Goal: Task Accomplishment & Management: Manage account settings

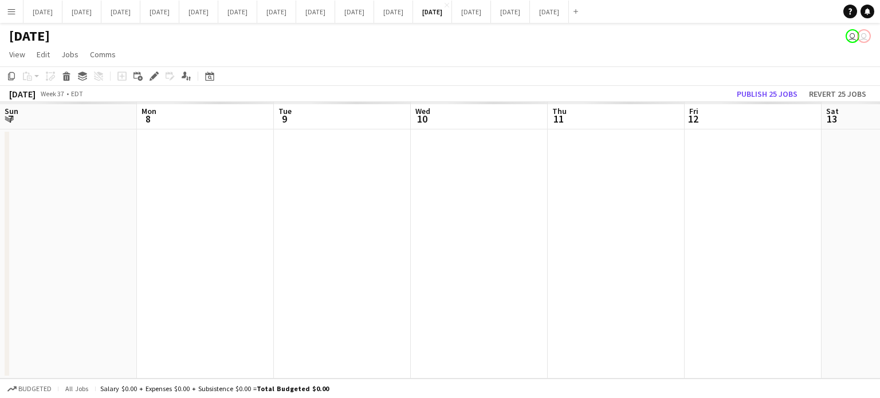
scroll to position [0, 301]
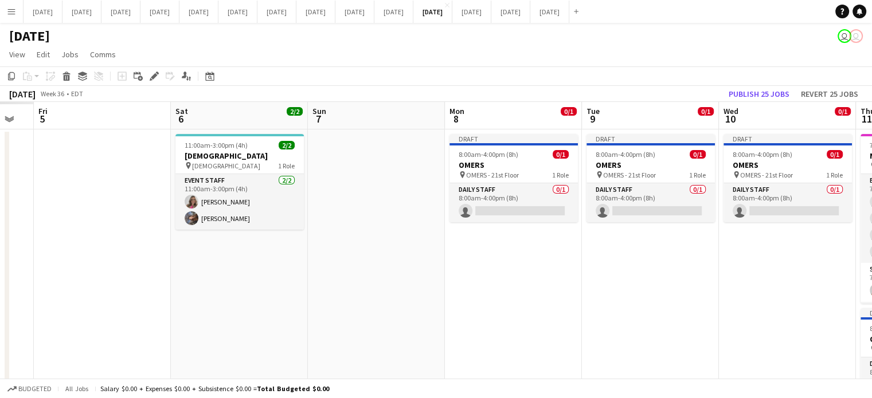
drag, startPoint x: 168, startPoint y: 323, endPoint x: 702, endPoint y: 242, distance: 540.1
click at [775, 235] on app-calendar-viewport "Wed 3 Thu 4 Fri 5 Sat 6 2/2 1 Job Sun 7 Mon 8 0/1 1 Job Tue 9 0/1 1 Job Wed 10 …" at bounding box center [436, 348] width 872 height 493
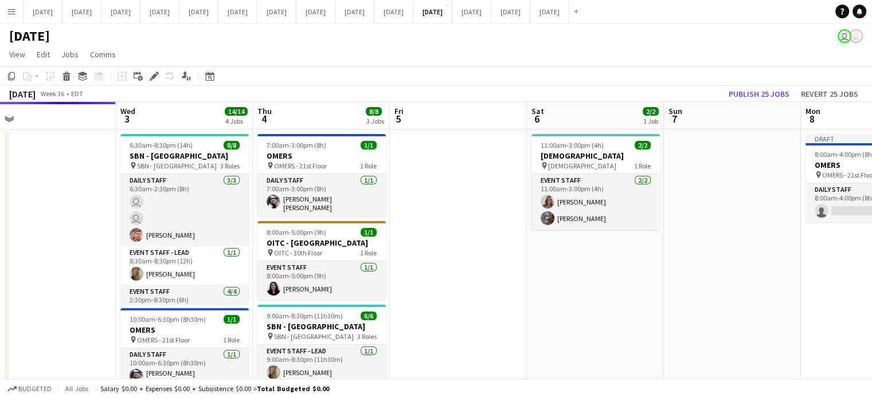
drag, startPoint x: 429, startPoint y: 277, endPoint x: 787, endPoint y: 230, distance: 361.3
click at [872, 177] on html "Menu Boards Boards Boards All jobs Status Workforce Workforce My Workforce Recr…" at bounding box center [436, 341] width 872 height 683
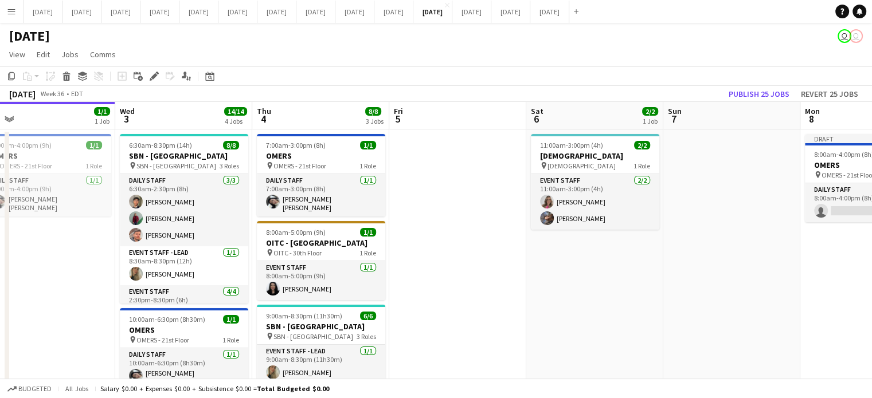
scroll to position [57, 0]
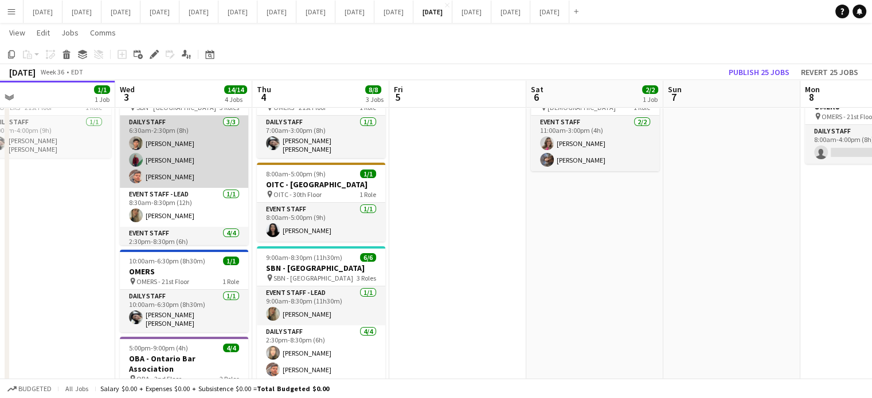
click at [197, 151] on app-card-role "Daily Staff [DATE] 6:30am-2:30pm (8h) [PERSON_NAME] [PERSON_NAME] [PERSON_NAME]" at bounding box center [184, 152] width 128 height 72
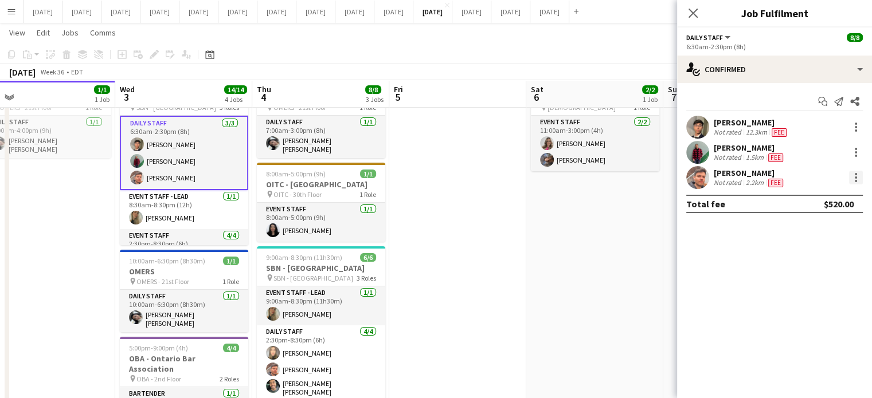
click at [861, 177] on div at bounding box center [856, 178] width 14 height 14
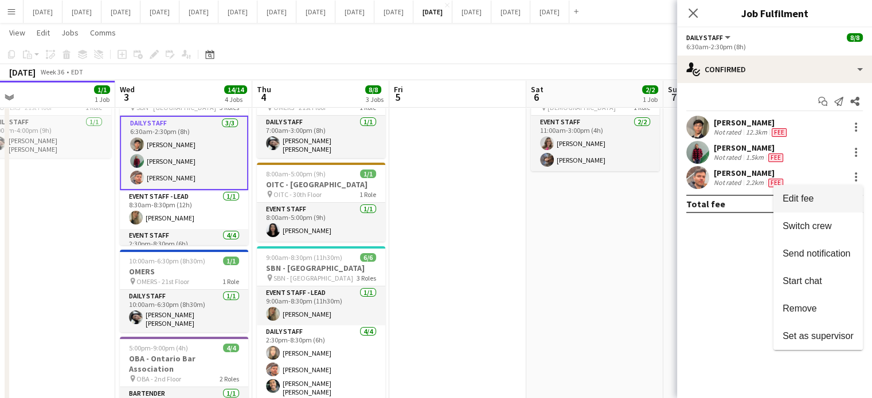
click at [823, 199] on span "Edit fee" at bounding box center [817, 199] width 71 height 10
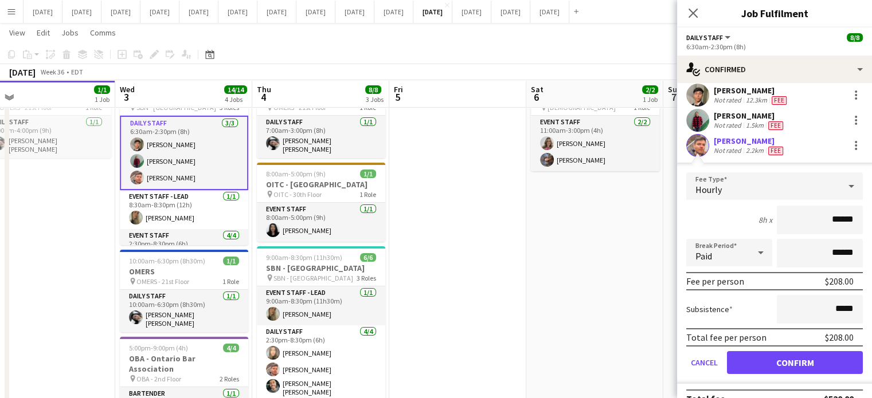
scroll to position [49, 0]
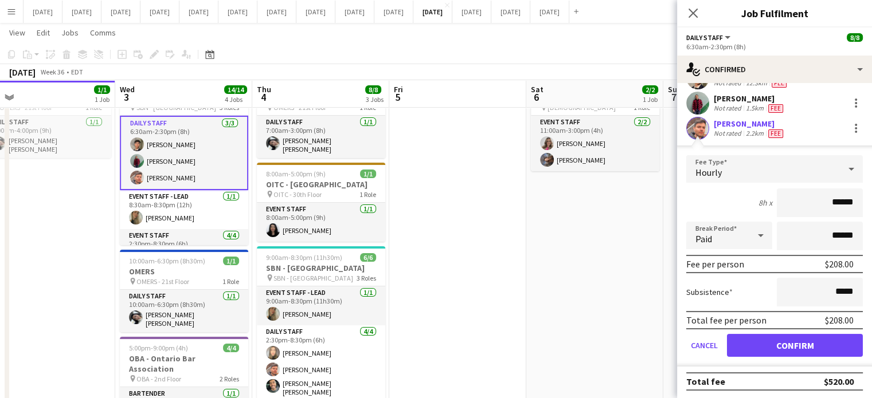
type input "******"
click at [830, 350] on button "Confirm" at bounding box center [795, 345] width 136 height 23
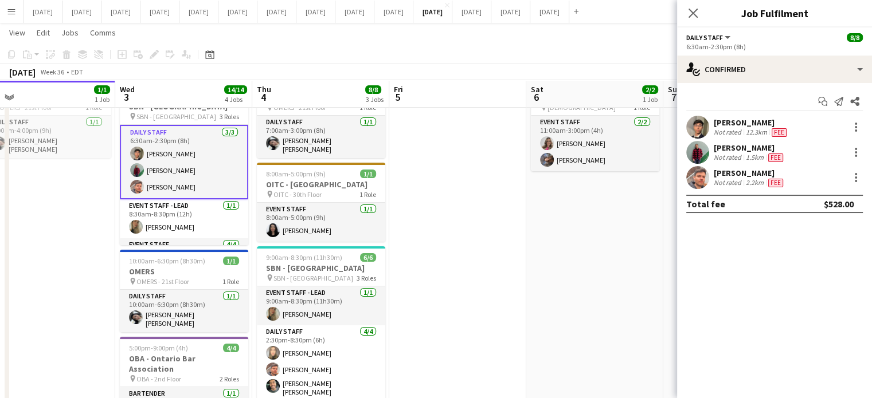
scroll to position [0, 0]
click at [692, 11] on icon "Close pop-in" at bounding box center [692, 12] width 11 height 11
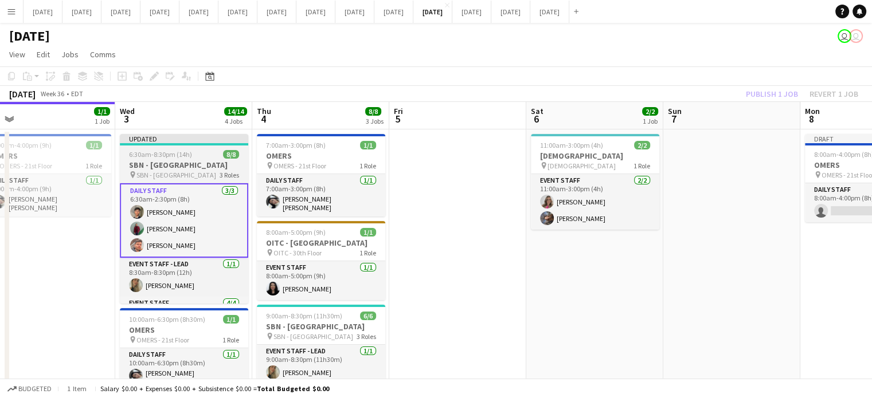
click at [207, 160] on h3 "SBN - [GEOGRAPHIC_DATA]" at bounding box center [184, 165] width 128 height 10
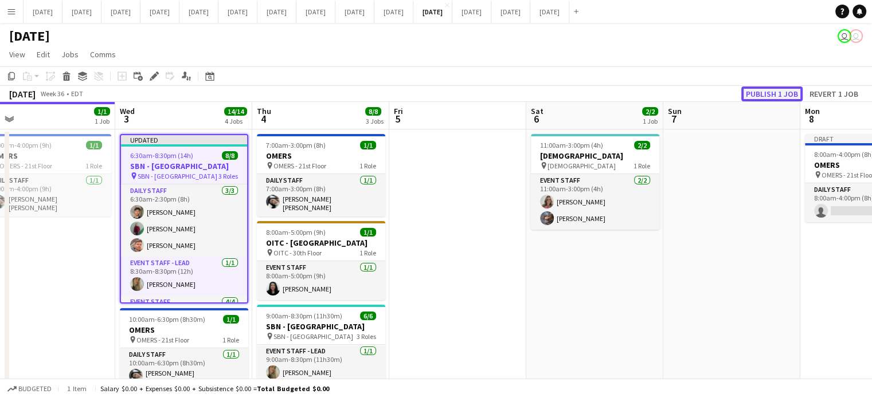
click at [786, 94] on button "Publish 1 job" at bounding box center [771, 94] width 61 height 15
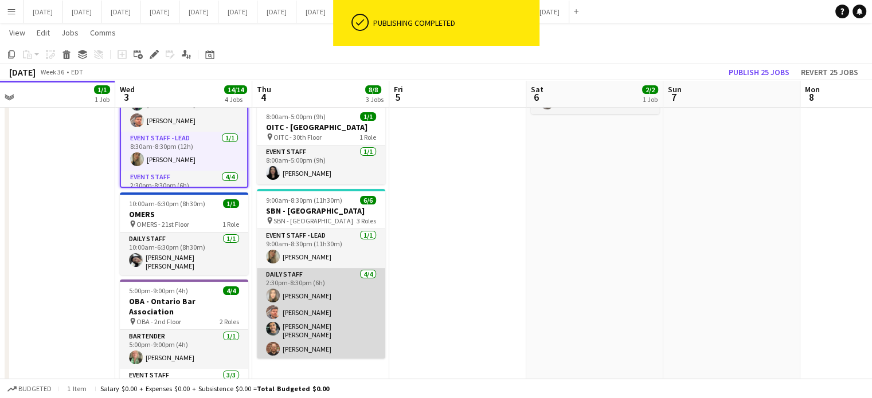
scroll to position [37, 0]
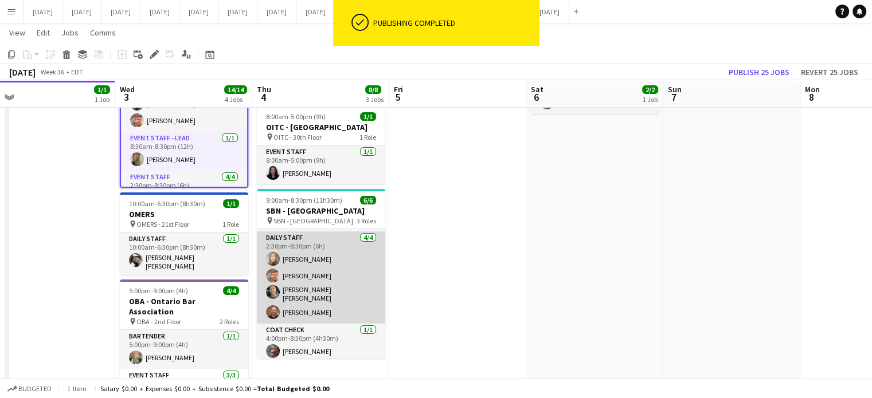
click at [344, 284] on app-card-role "Daily Staff [DATE] 2:30pm-8:30pm (6h) [PERSON_NAME] [PERSON_NAME] [PERSON_NAME]…" at bounding box center [321, 278] width 128 height 92
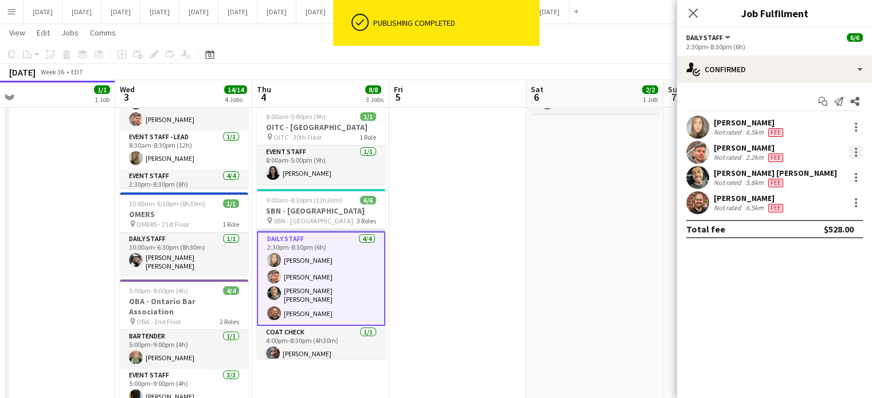
click at [853, 158] on div at bounding box center [856, 153] width 14 height 14
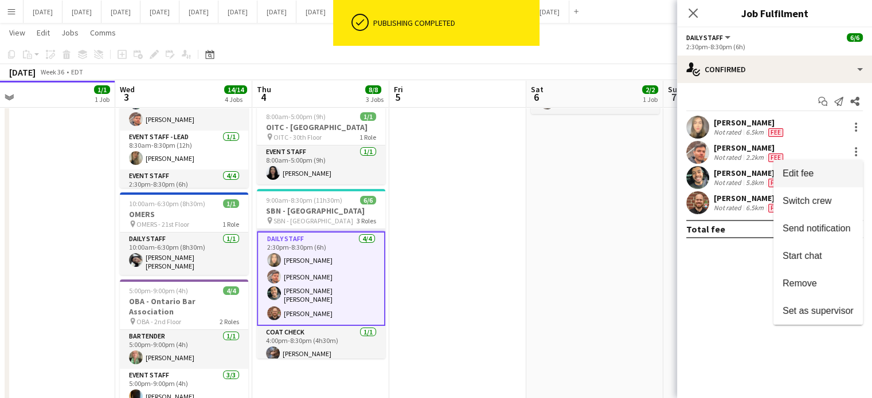
click at [833, 173] on span "Edit fee" at bounding box center [817, 173] width 71 height 10
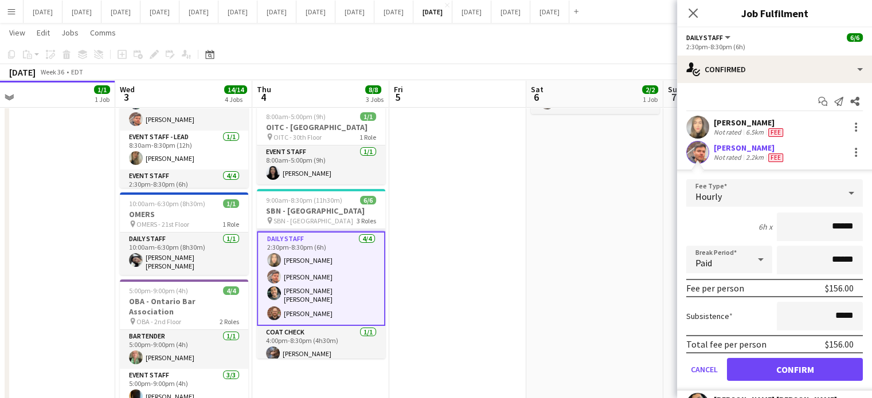
type input "******"
click at [782, 370] on button "Confirm" at bounding box center [795, 369] width 136 height 23
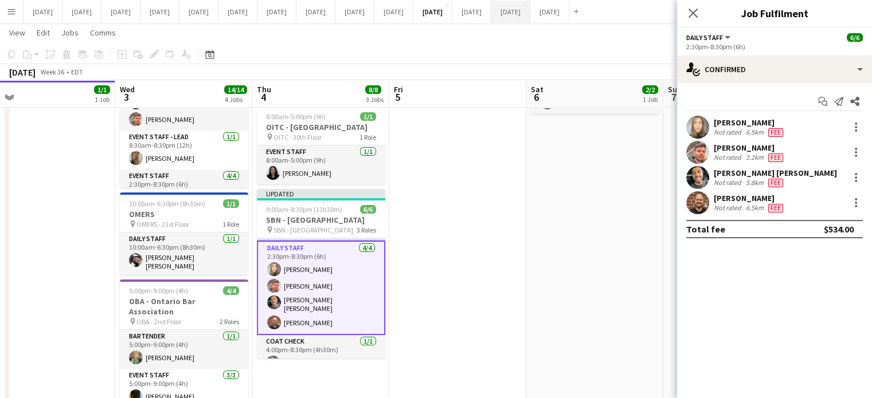
click at [695, 12] on icon "Close pop-in" at bounding box center [692, 13] width 9 height 9
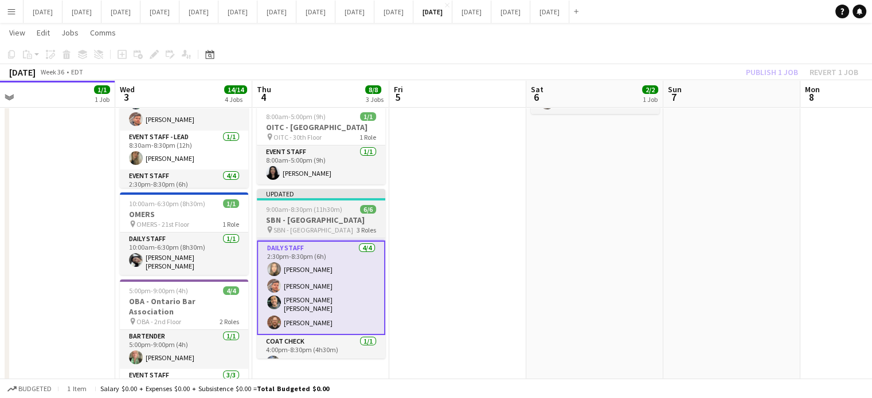
click at [364, 201] on div at bounding box center [321, 199] width 128 height 2
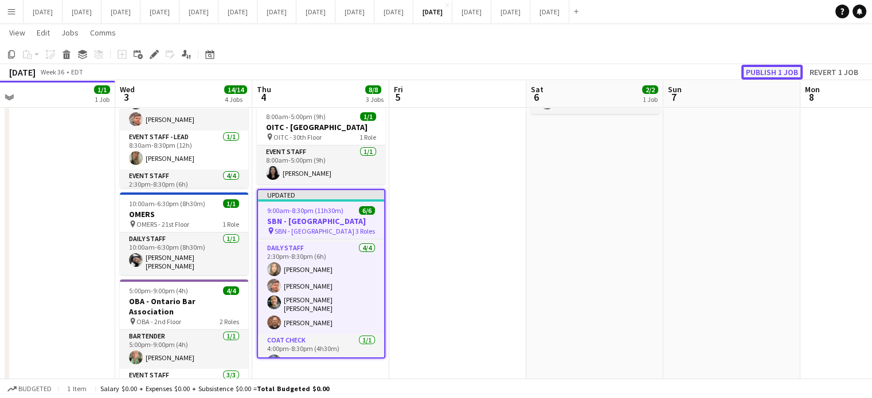
click at [768, 68] on button "Publish 1 job" at bounding box center [771, 72] width 61 height 15
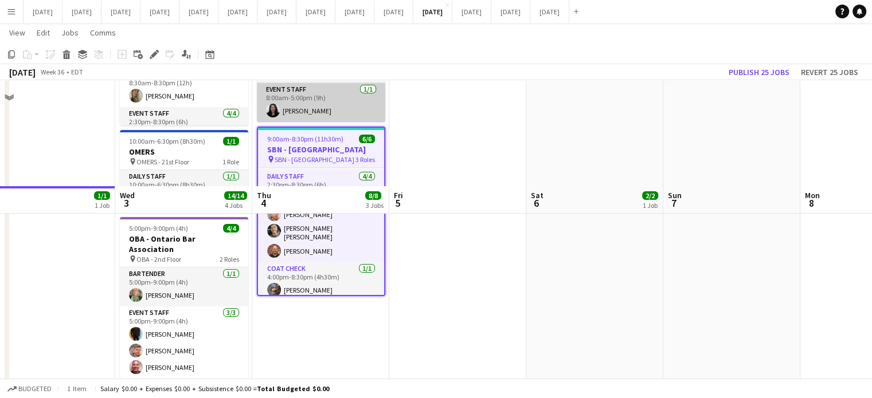
scroll to position [283, 0]
